Goal: Navigation & Orientation: Find specific page/section

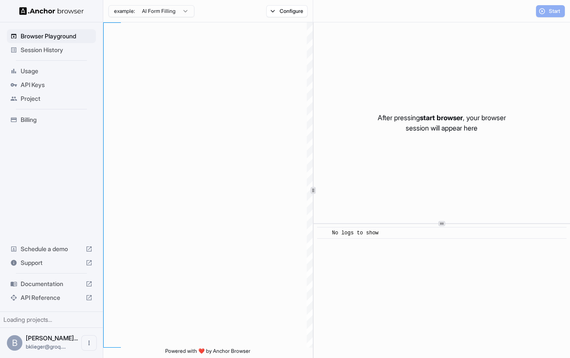
scroll to position [70, 0]
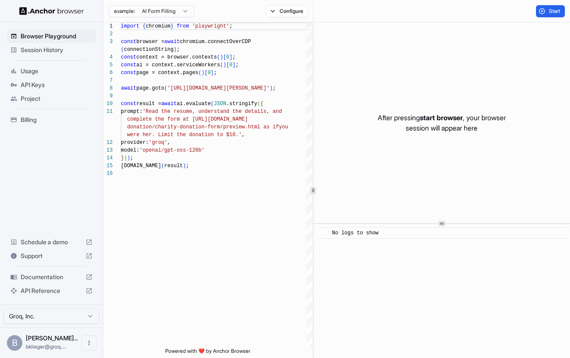
click at [54, 68] on span "Usage" at bounding box center [57, 71] width 72 height 9
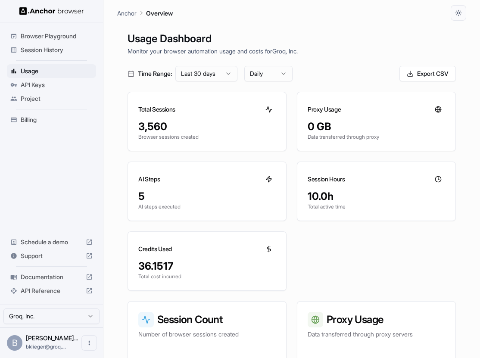
click at [52, 47] on span "Session History" at bounding box center [57, 50] width 72 height 9
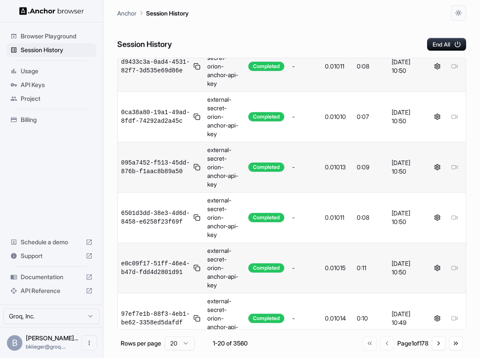
scroll to position [755, 0]
